Goal: Information Seeking & Learning: Understand process/instructions

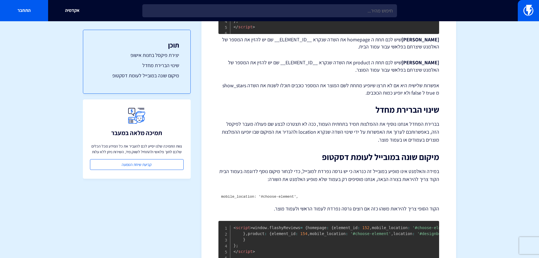
scroll to position [248, 0]
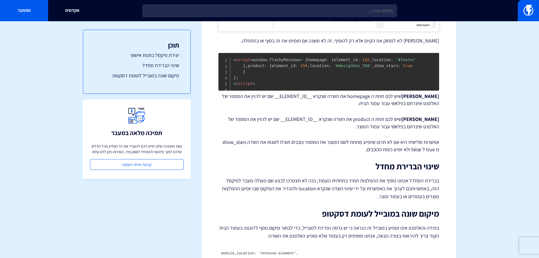
click at [429, 153] on p "אפשרות שלישית היא אם לא תרצו שיופיע מתחת לשם המוצר את המספר כוכבים תוכלו לשנות …" at bounding box center [329, 145] width 221 height 14
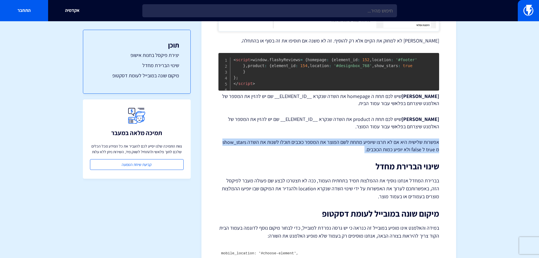
click at [429, 153] on p "אפשרות שלישית היא אם לא תרצו שיופיע מתחת לשם המוצר את המספר כוכבים תוכלו לשנות …" at bounding box center [329, 145] width 221 height 14
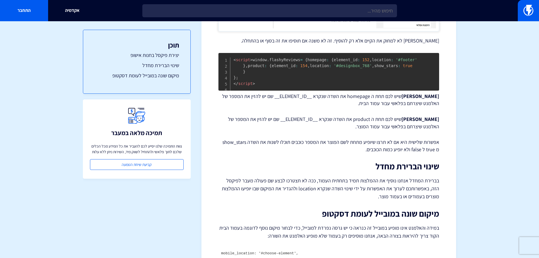
click at [425, 130] on p "[PERSON_NAME] שיש לכם תחת ה product את השדה שנקרא __ELEMENT_ID__ שם יש להזין את…" at bounding box center [329, 123] width 221 height 14
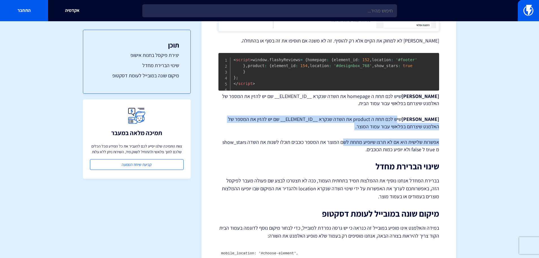
drag, startPoint x: 419, startPoint y: 167, endPoint x: 343, endPoint y: 180, distance: 77.4
click at [343, 180] on div "הטמעת Flashy Reviews באתר אישופ / eShop לפני שנתחיל בהטמעה יש ליצור בפלאשי את ה…" at bounding box center [329, 63] width 221 height 504
click at [340, 130] on p "[PERSON_NAME] שיש לכם תחת ה product את השדה שנקרא __ELEMENT_ID__ שם יש להזין את…" at bounding box center [329, 123] width 221 height 14
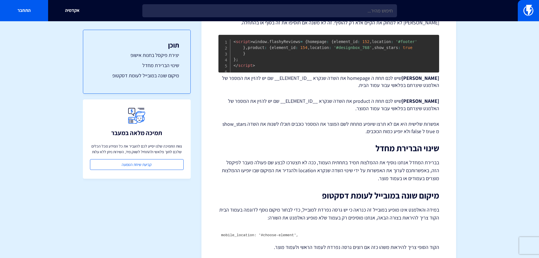
scroll to position [276, 0]
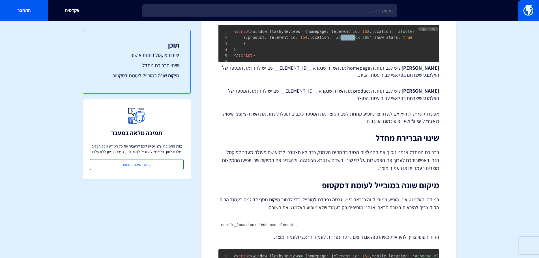
drag, startPoint x: 280, startPoint y: 82, endPoint x: 293, endPoint y: 79, distance: 13.1
click at [293, 62] on pre "< script > window . flashyReviews = { homepage : { element_id : 152 , location …" at bounding box center [329, 44] width 221 height 38
click at [334, 40] on span "'#designbox_768'" at bounding box center [353, 37] width 38 height 5
drag, startPoint x: 293, startPoint y: 79, endPoint x: 308, endPoint y: 85, distance: 17.0
click at [334, 40] on span "'#designbox_768'" at bounding box center [353, 37] width 38 height 5
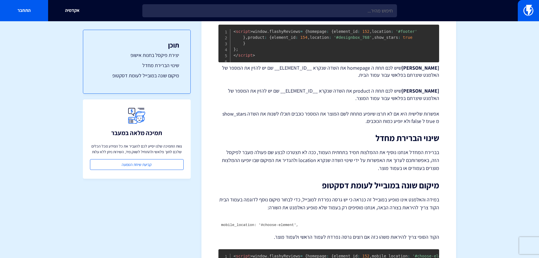
click at [298, 102] on p "[PERSON_NAME] שיש לכם תחת ה product את השדה שנקרא __ELEMENT_ID__ שם יש להזין את…" at bounding box center [329, 94] width 221 height 14
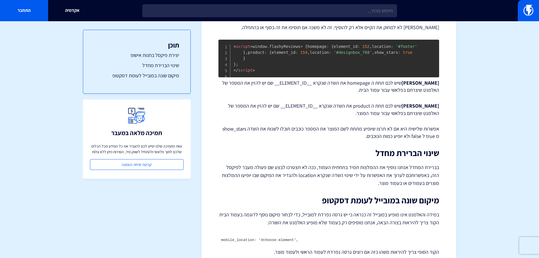
scroll to position [248, 0]
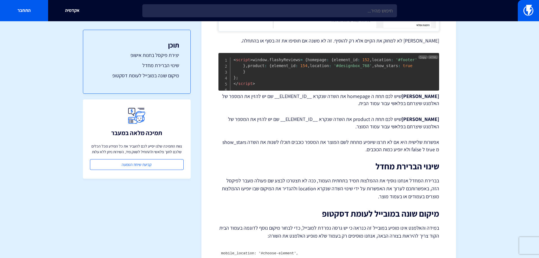
drag, startPoint x: 286, startPoint y: 113, endPoint x: 269, endPoint y: 111, distance: 17.0
click at [269, 80] on span "window . flashyReviews = { homepage : { element_id : 152 , location : '#footer'…" at bounding box center [326, 68] width 184 height 22
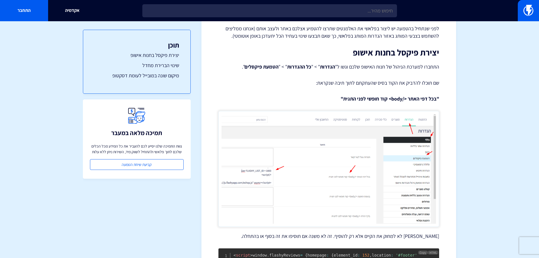
scroll to position [0, 0]
